Goal: Download file/media

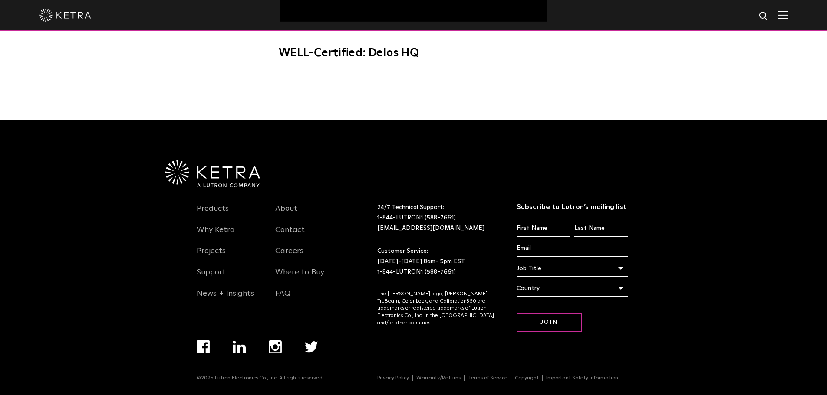
scroll to position [778, 0]
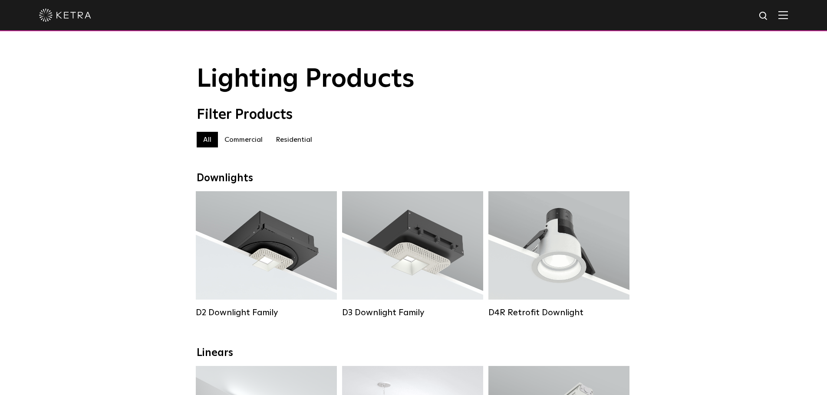
click at [247, 143] on label "Commercial" at bounding box center [243, 140] width 51 height 16
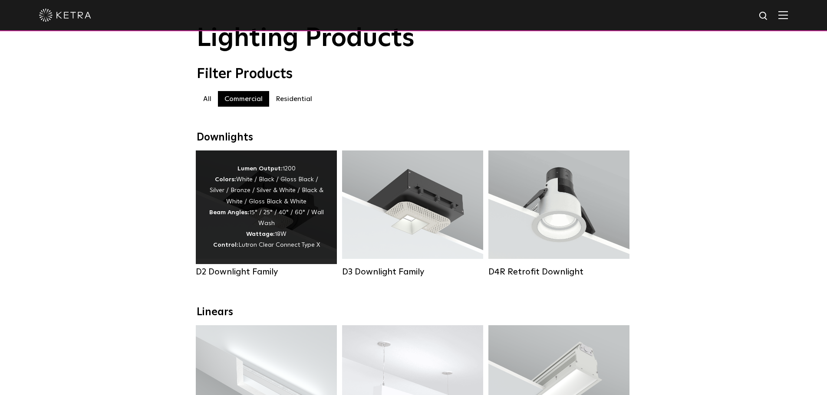
scroll to position [130, 0]
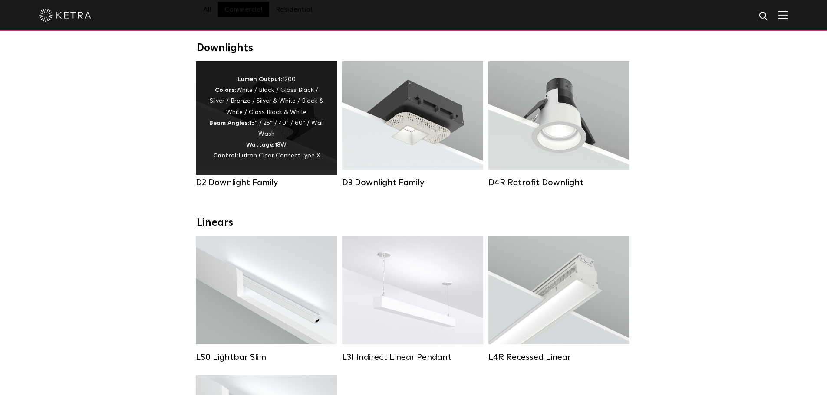
click at [255, 126] on div "Lumen Output: 1200 Colors: White / Black / Gloss Black / Silver / Bronze / Silv…" at bounding box center [266, 118] width 115 height 88
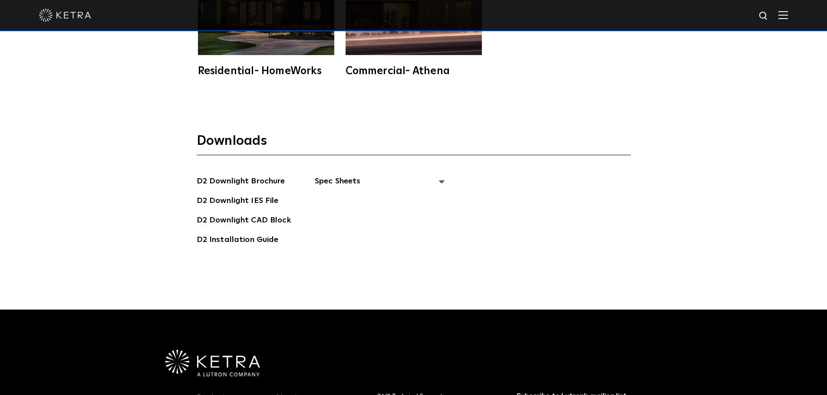
scroll to position [2474, 0]
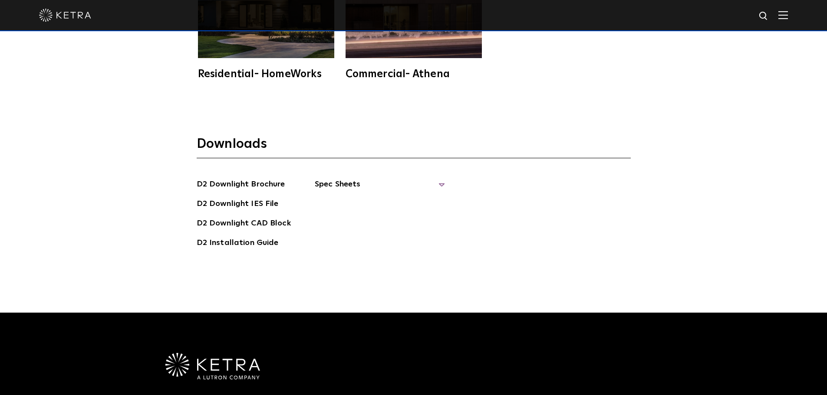
click at [341, 184] on span "Spec Sheets" at bounding box center [380, 187] width 130 height 19
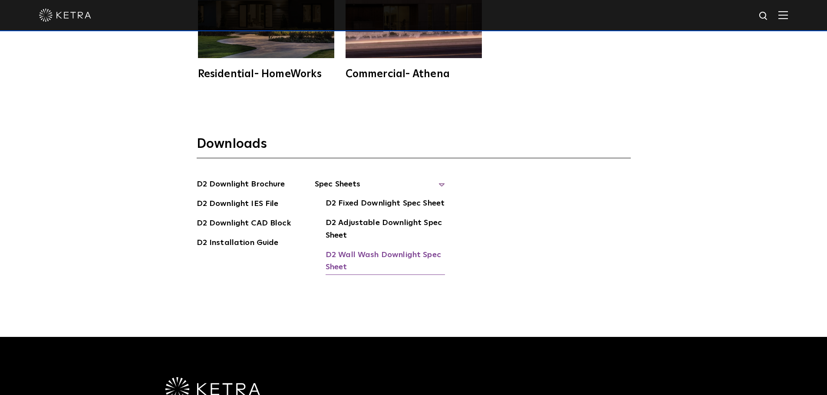
click at [368, 257] on link "D2 Wall Wash Downlight Spec Sheet" at bounding box center [385, 262] width 119 height 26
